Goal: Task Accomplishment & Management: Use online tool/utility

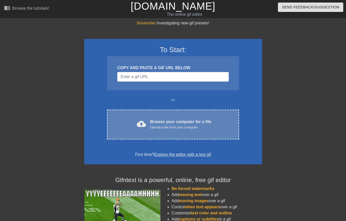
click at [148, 120] on div "cloud_upload Browse your computer for a file Upload a file from your computer" at bounding box center [173, 124] width 110 height 11
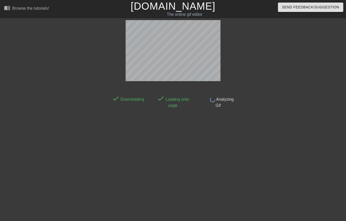
scroll to position [9, 0]
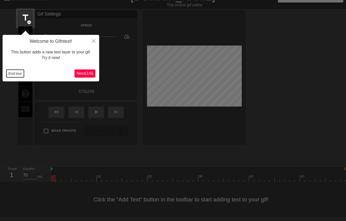
click at [14, 73] on button "End tour" at bounding box center [15, 74] width 18 height 8
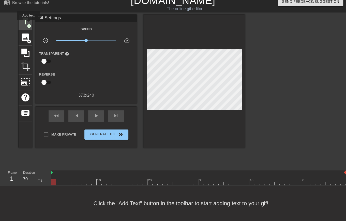
click at [23, 17] on span "title" at bounding box center [26, 22] width 10 height 10
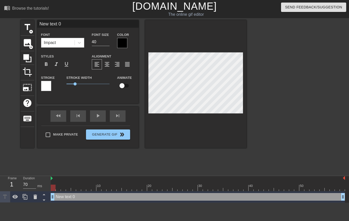
scroll to position [1, 1]
type input "l"
type textarea "l"
type input "le"
type textarea "lea"
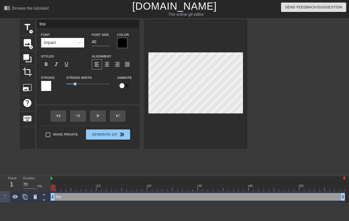
type input "lear"
type textarea "lear"
type input "learn"
type textarea "learn"
type input "learnt"
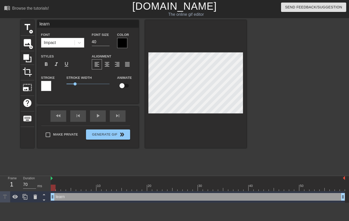
type textarea "learnt"
type input "learnt"
type textarea "learnt"
type input "learnt h"
type textarea "learnt h"
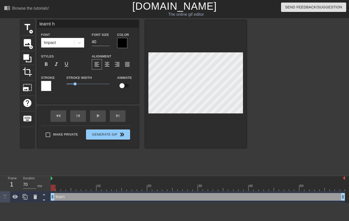
type input "learnt ho"
type textarea "learnt ho"
type input "learnt how"
type textarea "learnt how"
type input "learnt how"
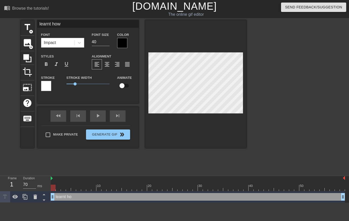
type textarea "learnt how"
type input "learnt how t"
type textarea "learnt how t"
type input "learnt how to"
type textarea "learnt how to"
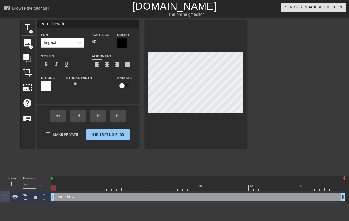
type input "learnt how to"
type textarea "learnt how to"
type input "learnt how to d"
type textarea "learnt how to d"
type input "learnt how to do"
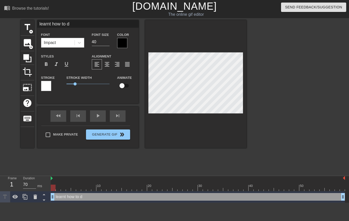
type textarea "learnt how to do"
type input "learnt how to do"
type textarea "learnt how to do"
type input "learnt how to do t"
type textarea "learnt how to do t"
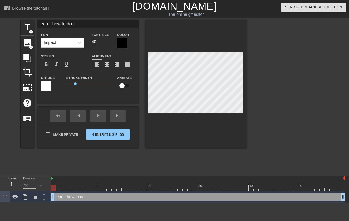
type input "learnt how to do tr"
type textarea "learnt how to do tr"
type input "learnt how to do tri"
type textarea "learnt how to do tri"
type input "learnt how to do tric"
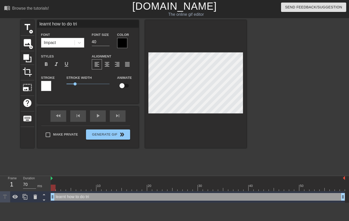
type textarea "learnt how to do tric"
type input "learnt how to do trick"
type textarea "learnt how to do trick"
type input "learnt how to do tricks"
type textarea "learnt how to do tricks"
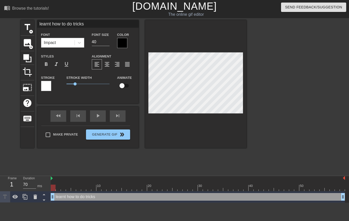
scroll to position [1, 3]
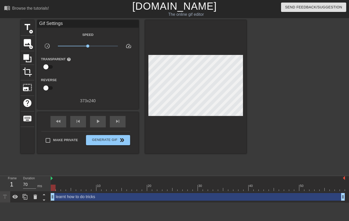
click at [200, 122] on div at bounding box center [196, 86] width 102 height 133
click at [49, 140] on input "Make Private" at bounding box center [48, 140] width 11 height 11
checkbox input "true"
click at [109, 139] on span "Generate Gif double_arrow" at bounding box center [108, 140] width 40 height 6
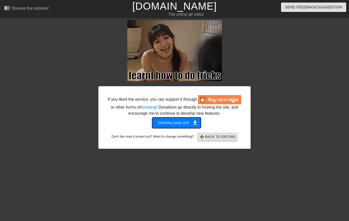
click at [183, 123] on span "Download gif get_app" at bounding box center [176, 122] width 37 height 7
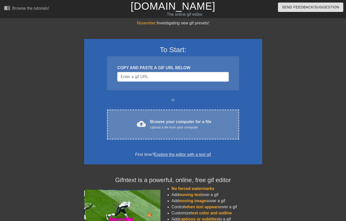
click at [168, 122] on div "Browse your computer for a file Upload a file from your computer" at bounding box center [180, 124] width 61 height 11
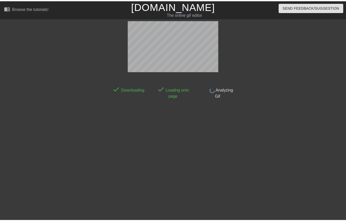
scroll to position [6, 0]
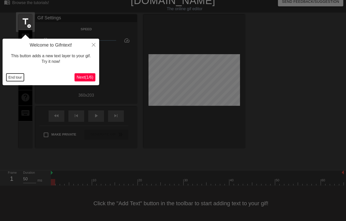
click at [18, 77] on button "End tour" at bounding box center [15, 77] width 18 height 8
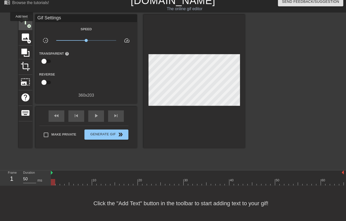
click at [22, 25] on span "title" at bounding box center [26, 22] width 10 height 10
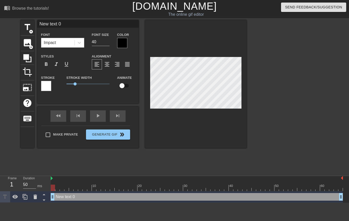
scroll to position [1, 1]
type input "g"
type textarea "g"
type input "ge"
type textarea "ge"
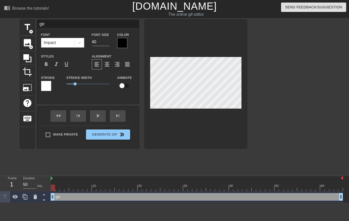
type input "get"
type textarea "get"
type input "get"
type textarea "get"
type input "get d"
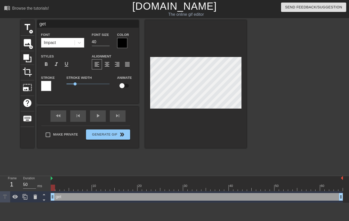
type textarea "get d"
type input "get di"
type textarea "get di"
type input "get dis"
type textarea "get dis"
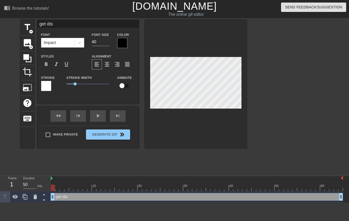
type input "get disc"
type textarea "get disc"
type input "get disci"
type textarea "get disci"
type input "get discip"
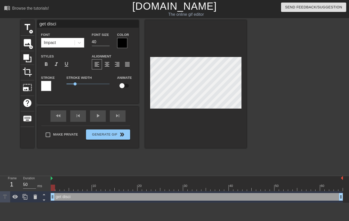
type textarea "get discip"
type input "get discipl"
type textarea "get discipl"
type input "get discipli"
type textarea "get discipli"
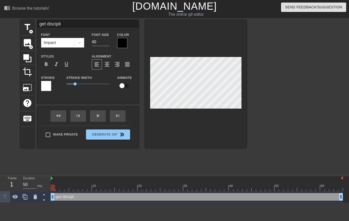
type input "get disciplin"
type textarea "get disciplin"
type input "get discipline"
type textarea "get discipline"
type input "get disciplined"
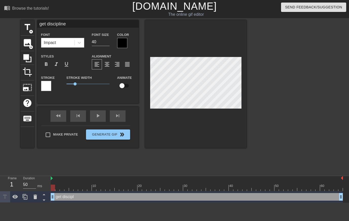
type textarea "get disciplined"
type input "get disciplined"
type textarea "get disciplined"
type input "get disciplined b"
type textarea "get disciplined b"
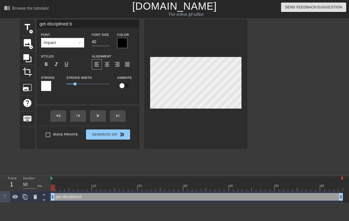
type input "get disciplined by"
type textarea "get disciplined by"
type input "get disciplined by"
type textarea "get disciplined by"
type input "get disciplined by h"
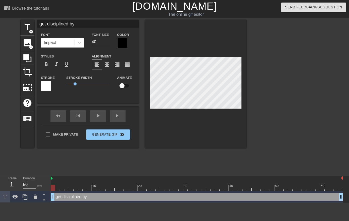
type textarea "get disciplined by h"
type input "get disciplined by hi"
type textarea "get disciplined by hi"
type input "get disciplined by him"
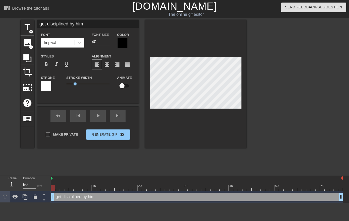
type textarea "get disciplined by him"
click at [99, 40] on input "40" at bounding box center [101, 42] width 18 height 8
type input "32"
click at [100, 42] on input "32" at bounding box center [101, 42] width 18 height 8
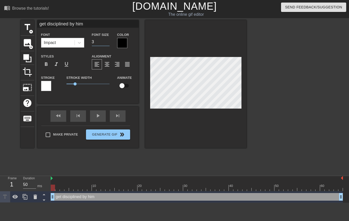
type input "36"
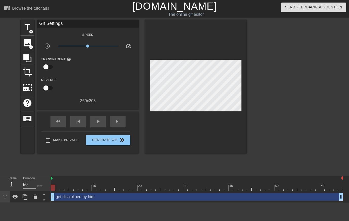
click at [191, 129] on div at bounding box center [196, 86] width 102 height 133
click at [45, 139] on input "Make Private" at bounding box center [48, 140] width 11 height 11
checkbox input "true"
click at [114, 141] on span "Generate Gif double_arrow" at bounding box center [108, 140] width 40 height 6
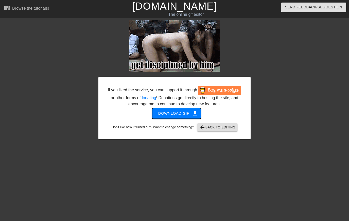
click at [176, 115] on span "Download gif get_app" at bounding box center [176, 113] width 37 height 7
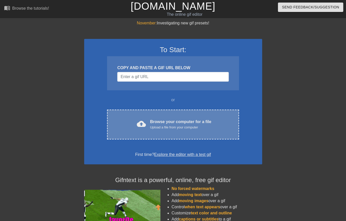
click at [148, 120] on div "cloud_upload Browse your computer for a file Upload a file from your computer" at bounding box center [173, 124] width 110 height 11
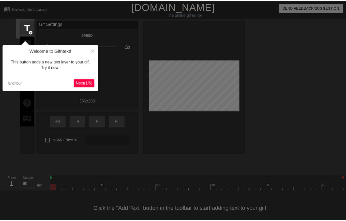
scroll to position [9, 0]
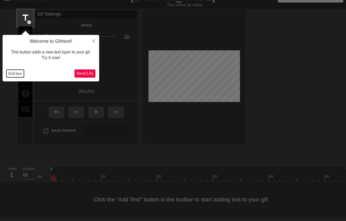
click at [16, 73] on button "End tour" at bounding box center [15, 74] width 18 height 8
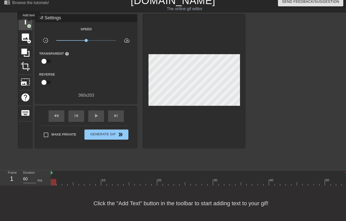
click at [26, 19] on span "title" at bounding box center [26, 22] width 10 height 10
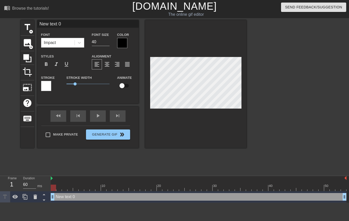
scroll to position [1, 1]
type input "L"
type textarea "L"
type input "Le"
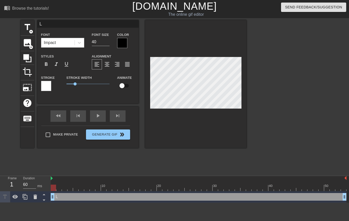
type textarea "Le"
type input "Let"
type textarea "Let"
type input "Let"
type textarea "Let"
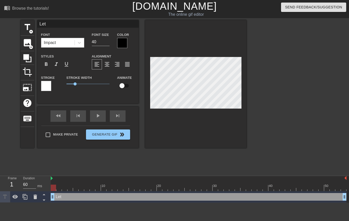
type input "Let h"
type textarea "Let h"
type input "Let hi"
type textarea "Let hi"
type input "Let him"
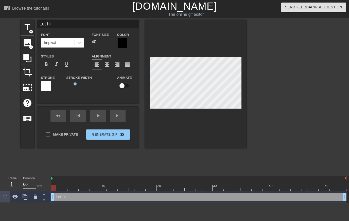
type textarea "Let him"
type input "Let him"
type textarea "Let him"
type input "Let him p"
type textarea "Let him p"
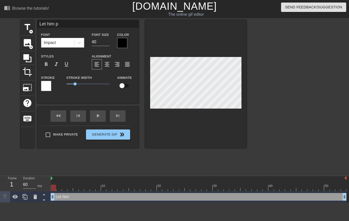
type input "Let him pe"
type textarea "Let him pe"
type input "Let him pet"
type textarea "Let him pet"
type input "Let him pet"
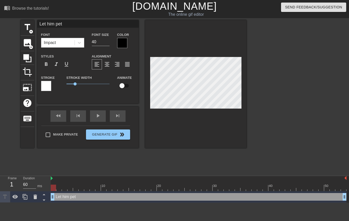
type textarea "Let him pet"
type input "Let him pet m"
type textarea "Let him pet me"
type input "Let him pet me"
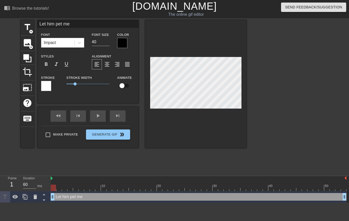
type input "s"
type textarea "s"
type input "sm"
type textarea "sm"
type input "smi"
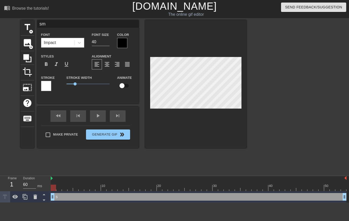
type textarea "smi"
type input "smil"
type textarea "smil"
type input "smile"
type textarea "smile"
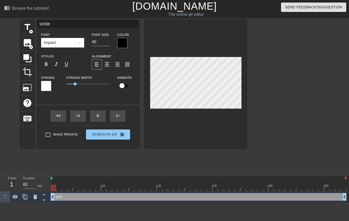
type input "smile"
type textarea "smile"
type input "smile w"
type textarea "smile w"
type input "smile wh"
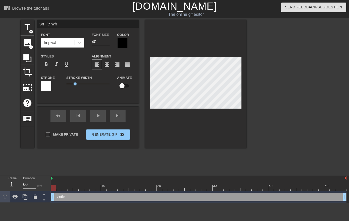
type textarea "smile whe"
type input "smile whe"
type textarea "smile when"
type input "smile when"
type textarea "smile when"
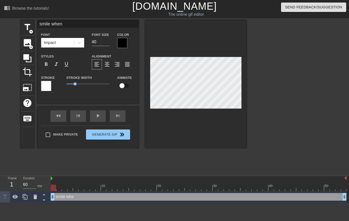
type input "smile when h"
type textarea "smile when h"
type input "smile when he"
type textarea "smile when he"
type input "smile when he"
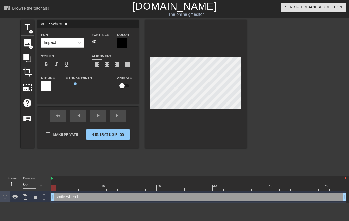
type textarea "smile when he"
type input "smile when he p"
type textarea "smile when he p"
type input "smile when he pe"
type textarea "smile when he pe"
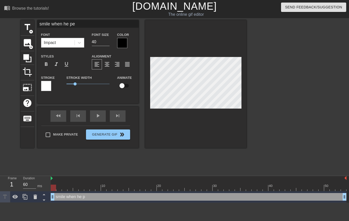
type input "smile when he pet"
type textarea "smile when he pet"
type input "smile when he pets"
type textarea "smile when he pets"
type input "smile when he pets"
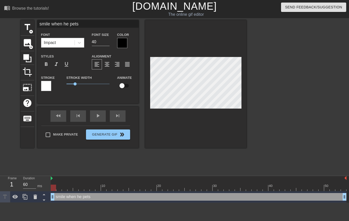
type textarea "smile when he pets"
type input "smile when he pets m"
type textarea "smile when he pets m"
type input "smile when he pets me"
type textarea "smile when he pets me"
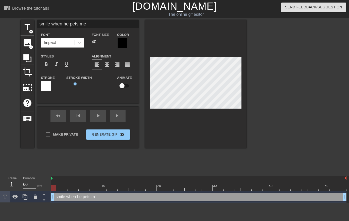
scroll to position [1, 3]
click at [103, 43] on input "40" at bounding box center [101, 42] width 18 height 8
type input "36"
click at [48, 133] on div "Make Private Generate Gif double_arrow" at bounding box center [85, 135] width 89 height 20
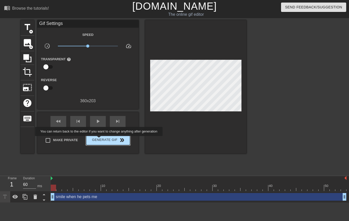
click at [100, 142] on span "Generate Gif double_arrow" at bounding box center [108, 140] width 40 height 6
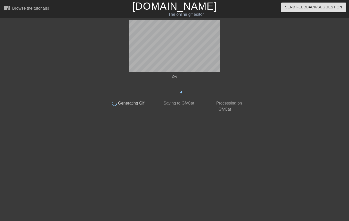
drag, startPoint x: 100, startPoint y: 142, endPoint x: 95, endPoint y: 113, distance: 29.0
click at [90, 145] on div "2 % done Generating Gif done Saving to GfyCat done Processing on GfyCat title a…" at bounding box center [174, 96] width 349 height 152
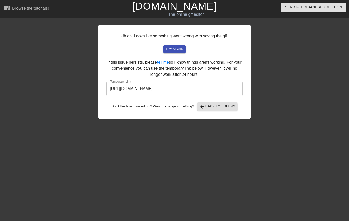
click at [169, 92] on input "https://www.gifntext.com/temp_generations/Qq6IGH4l.gif" at bounding box center [174, 88] width 137 height 14
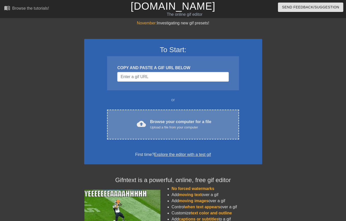
click at [176, 123] on div "Browse your computer for a file Upload a file from your computer" at bounding box center [180, 124] width 61 height 11
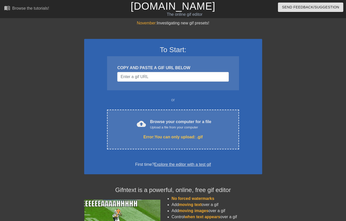
click at [26, 45] on div at bounding box center [40, 96] width 76 height 152
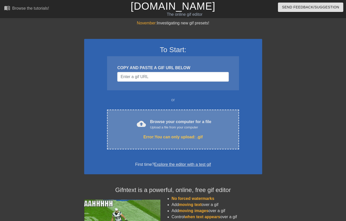
click at [165, 129] on div "Upload a file from your computer" at bounding box center [180, 127] width 61 height 5
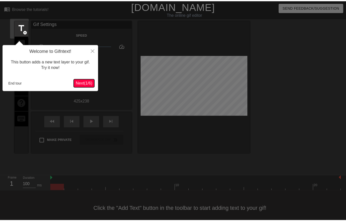
scroll to position [6, 0]
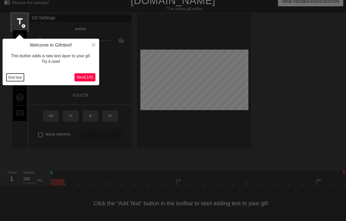
click at [11, 75] on button "End tour" at bounding box center [15, 77] width 18 height 8
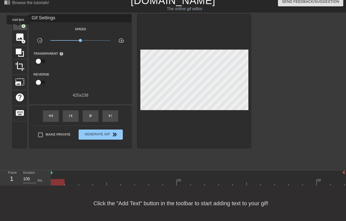
click at [18, 21] on span "title" at bounding box center [20, 22] width 10 height 10
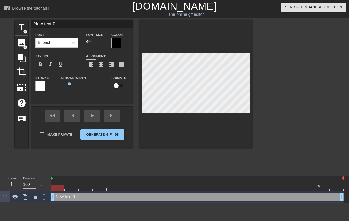
scroll to position [1, 1]
type input "l"
type textarea "l"
type input "le"
type textarea "le"
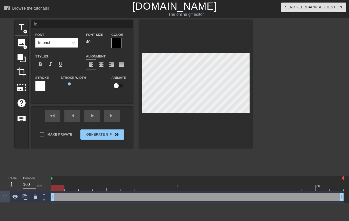
type input "lea"
type textarea "lea"
type input "lear"
type textarea "lear"
type input "learn"
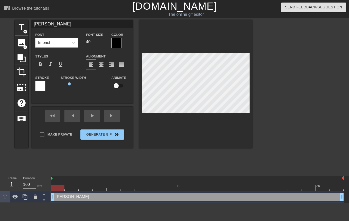
type textarea "learn"
type input "learn"
type textarea "learn"
type input "learn t"
type textarea "learn t"
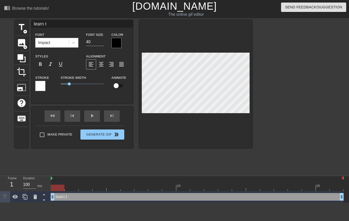
type input "learn to"
type textarea "learn to"
type input "learn to"
type textarea "learn to"
type input "learn to w"
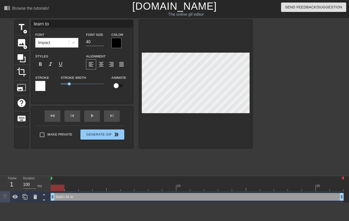
type textarea "learn to w"
type input "learn to wa"
type textarea "learn to wa"
type input "learn to wal"
type textarea "learn to wal"
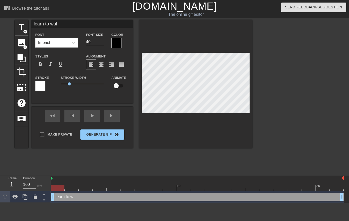
type input "learn to walk"
type textarea "learn to walk"
type input "learn to walk o"
type textarea "learn to walk o"
type input "learn to walk on"
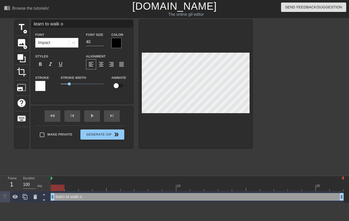
type textarea "learn to walk on"
type input "learn to walk on"
type textarea "learn to walk on"
type input "learn to walk on a"
type textarea "learn to walk on a"
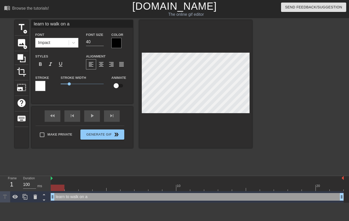
type input "learn to walk on al"
type textarea "learn to walk on al"
type input "learn to walk on all"
type textarea "learn to walk on all"
type input "learn to walk on all"
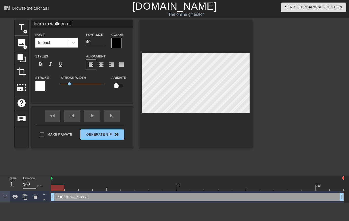
type textarea "learn to walk on all"
type input "learn to walk on all f"
type textarea "learn to walk on all f"
type input "learn to walk on all fo"
type textarea "learn to walk on all fo"
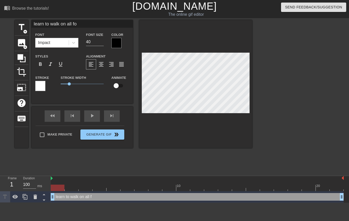
type input "learn to walk on all fou"
type textarea "learn to walk on all four"
type input "learn to walk on all fours"
type textarea "learn to walk on all fours"
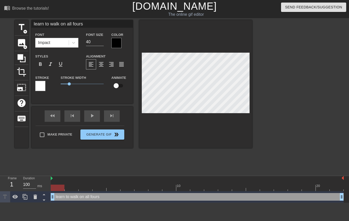
scroll to position [1, 1]
type input "learnt to walk on all fours"
type textarea "learnt how to walk on all fours"
type input "learnt how to walk on all fours"
type textarea "learnt how to walk on all fours"
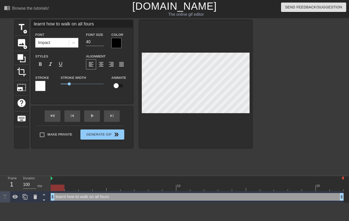
scroll to position [1, 2]
type input "learnt how to walk on all fours"
type textarea "learnt how to walk on all fours"
click at [96, 40] on input "40" at bounding box center [95, 42] width 18 height 8
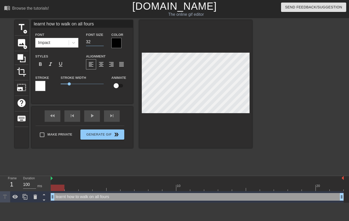
type input "32"
click at [185, 135] on div at bounding box center [195, 84] width 113 height 128
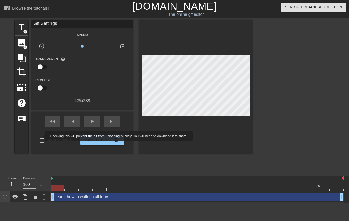
click at [41, 136] on input "Make Private" at bounding box center [42, 140] width 11 height 11
checkbox input "true"
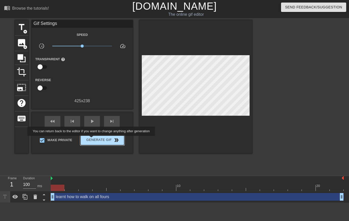
click at [93, 139] on span "Generate Gif double_arrow" at bounding box center [103, 140] width 40 height 6
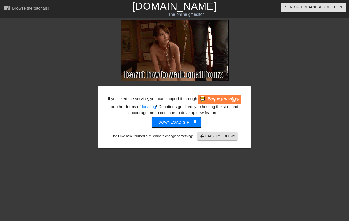
click at [175, 123] on span "Download gif get_app" at bounding box center [176, 122] width 37 height 7
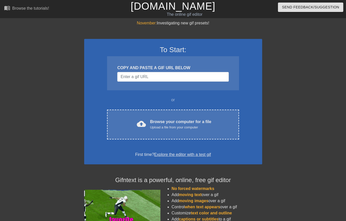
click at [57, 109] on div at bounding box center [40, 96] width 76 height 152
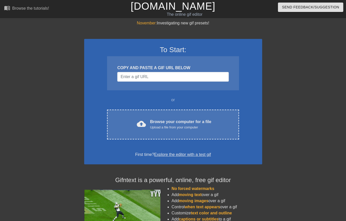
click at [73, 110] on div at bounding box center [40, 96] width 76 height 152
click at [80, 29] on div "November: Investigating new gif presets! To Start: COPY AND PASTE A GIF URL BEL…" at bounding box center [173, 144] width 346 height 249
click at [153, 105] on div "To Start: COPY AND PASTE A GIF URL BELOW or cloud_upload Browse your computer f…" at bounding box center [173, 101] width 178 height 125
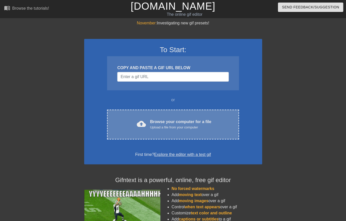
click at [156, 118] on div "cloud_upload Browse your computer for a file Upload a file from your computer C…" at bounding box center [173, 124] width 132 height 30
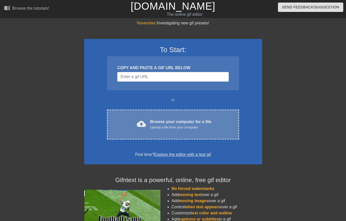
click at [167, 124] on div "Browse your computer for a file Upload a file from your computer" at bounding box center [180, 124] width 61 height 11
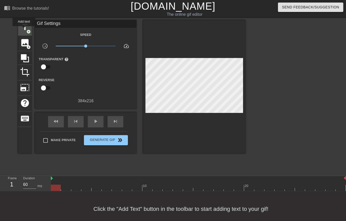
click at [24, 30] on span "title" at bounding box center [25, 27] width 10 height 10
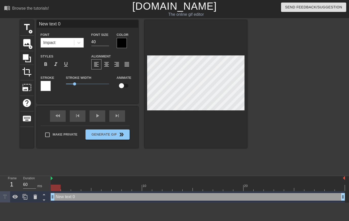
scroll to position [1, 1]
type input "G"
type textarea "G"
type input "Go"
type textarea "Go"
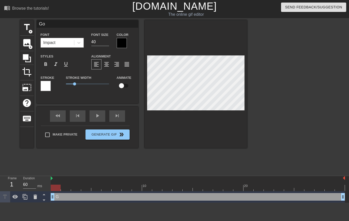
type input "Got"
type textarea "Got"
type input "Got"
type textarea "Got"
type input "Got u"
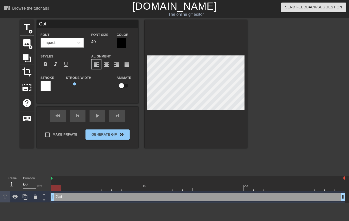
type textarea "Got u"
type input "Got us"
type textarea "Got us"
type input "Got use"
type textarea "Got use"
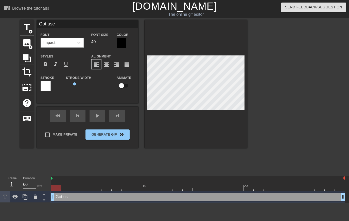
type input "Got used"
type textarea "Got used"
type input "Got used"
type textarea "Got used"
type input "Got used t"
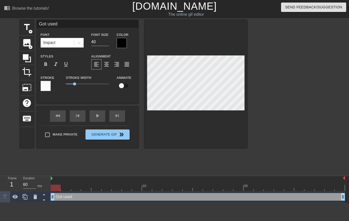
type textarea "Got used t"
type input "Got used to"
type textarea "Got used to"
type input "Got used to"
type textarea "Got used to"
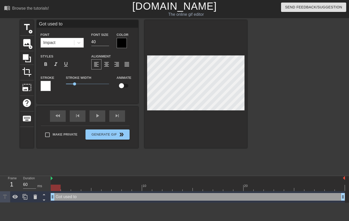
type input "Got used to w"
type textarea "Got used to w"
type input "Got used to we"
type textarea "Got used to we"
type input "Got used to wea"
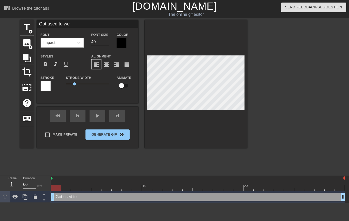
type textarea "Got used to wea"
type input "Got used to wear"
type textarea "Got used to wear"
type input "Got used to weari"
type textarea "Got used to weari"
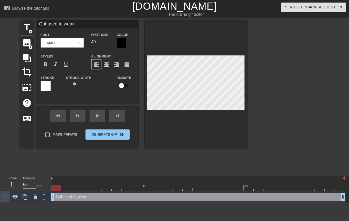
type input "Got used to wearin"
type textarea "Got used to wearin"
type input "Got used to wearing"
type textarea "Got used to wearing"
type input "Got used to wearing"
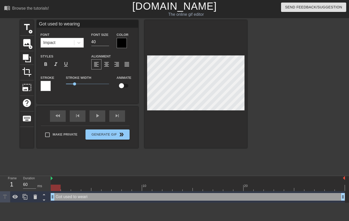
type textarea "Got used to wearing"
type input "Got used to wearing t"
type textarea "Got used to wearing t"
type input "Got used to wearing th"
type textarea "Got used to wearing th"
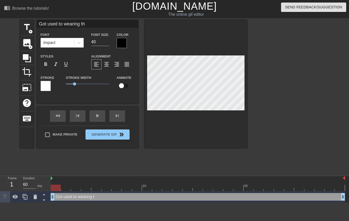
type input "Got used to wearing the"
type textarea "Got used to wearing the"
type input "Got used to wearing the"
type textarea "Got used to wearing the"
type input "Got used to wearing the c"
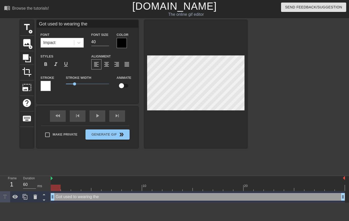
type textarea "Got used to wearing the c"
type input "Got used to wearing the co"
type textarea "Got used to wearing the co"
type input "Got used to wearing the col"
type textarea "Got used to wearing the col"
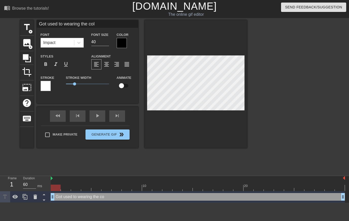
type input "Got used to wearing the coll"
type textarea "Got used to wearing the coll"
type input "Got used to wearing the colla"
type textarea "Got used to wearing the colla"
type input "Got used to wearing the collar"
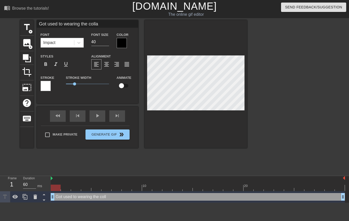
scroll to position [1, 3]
type textarea "Got used to wearing the collar"
click at [95, 39] on input "40" at bounding box center [100, 42] width 18 height 8
type input "4"
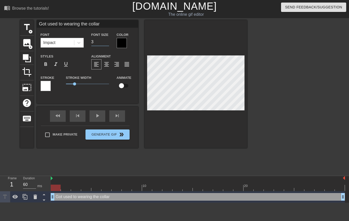
type input "32"
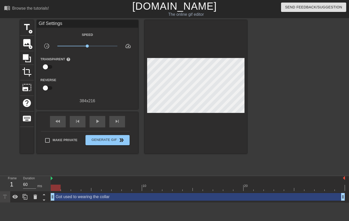
click at [194, 132] on div at bounding box center [196, 86] width 103 height 133
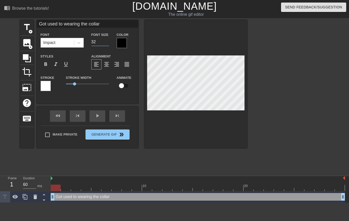
click at [96, 42] on input "32" at bounding box center [100, 42] width 18 height 8
type input "30"
click at [223, 128] on div at bounding box center [196, 84] width 103 height 128
click at [208, 119] on div at bounding box center [196, 84] width 103 height 128
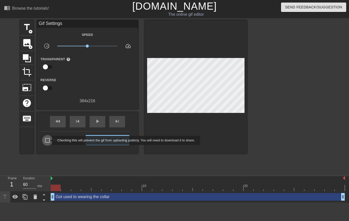
click at [49, 140] on input "Make Private" at bounding box center [47, 140] width 11 height 11
checkbox input "true"
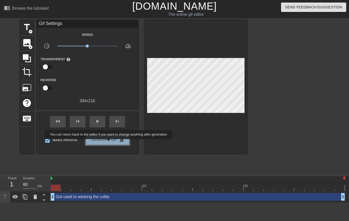
click at [109, 142] on span "Generate Gif double_arrow" at bounding box center [108, 140] width 40 height 6
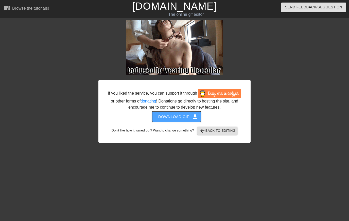
click at [170, 115] on span "Download gif get_app" at bounding box center [176, 116] width 37 height 7
